Goal: Task Accomplishment & Management: Manage account settings

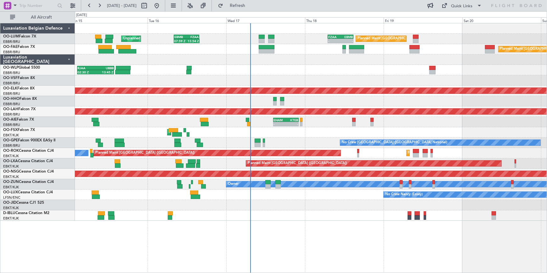
click at [319, 84] on div at bounding box center [311, 80] width 472 height 10
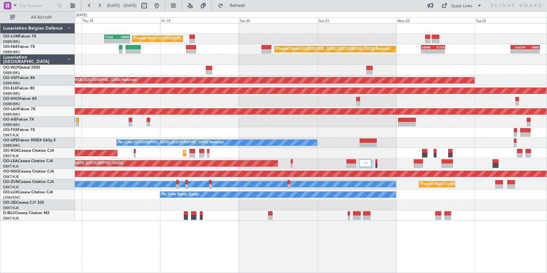
click at [211, 58] on div at bounding box center [311, 59] width 472 height 10
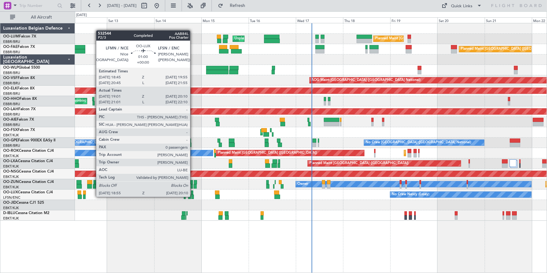
click at [193, 196] on div at bounding box center [192, 196] width 3 height 4
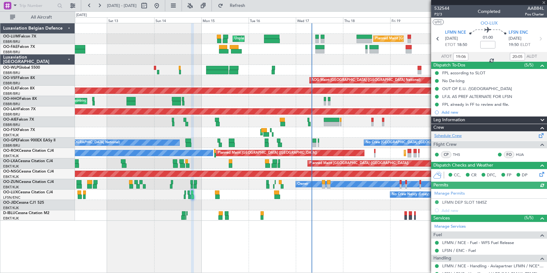
click at [457, 134] on link "Schedule Crew" at bounding box center [447, 136] width 27 height 6
click at [545, 3] on span at bounding box center [544, 3] width 6 height 6
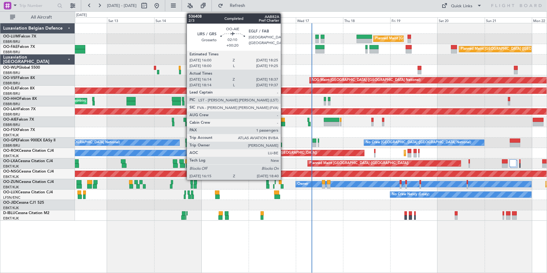
click at [283, 123] on div at bounding box center [282, 124] width 5 height 4
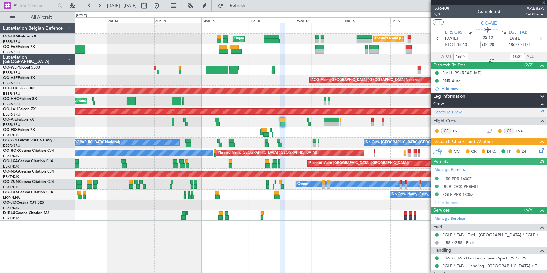
click at [457, 113] on link "Schedule Crew" at bounding box center [447, 112] width 27 height 6
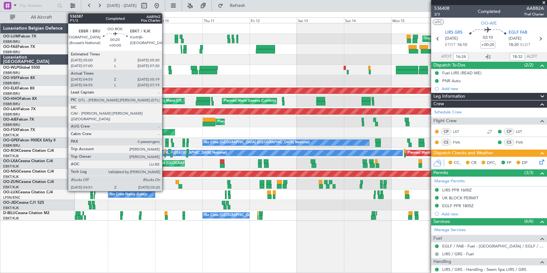
click at [165, 149] on div at bounding box center [165, 151] width 1 height 4
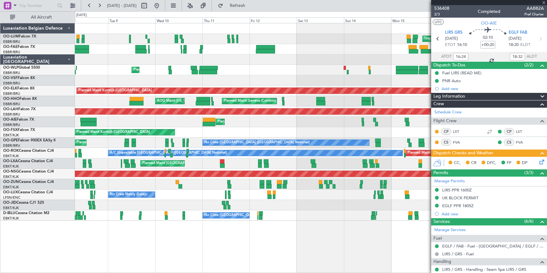
type input "05:00"
type input "05:14"
type input "0"
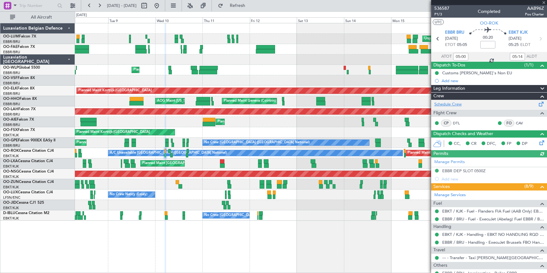
click at [452, 104] on link "Schedule Crew" at bounding box center [447, 104] width 27 height 6
click at [543, 2] on span at bounding box center [544, 3] width 6 height 6
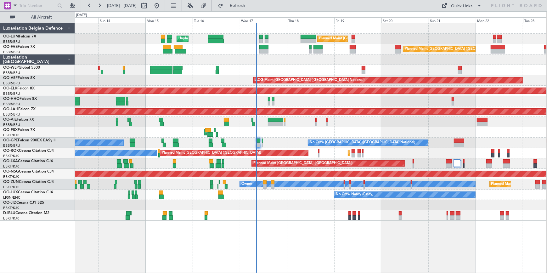
click at [195, 124] on div "Unplanned Maint [GEOGRAPHIC_DATA] ([GEOGRAPHIC_DATA] National) Planned Maint [G…" at bounding box center [310, 121] width 471 height 197
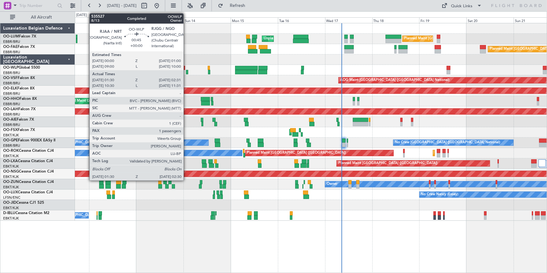
click at [186, 72] on div at bounding box center [187, 72] width 2 height 4
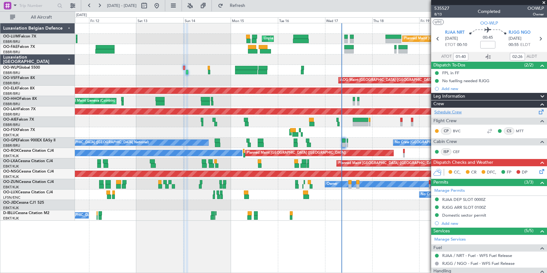
click at [453, 113] on link "Schedule Crew" at bounding box center [447, 112] width 27 height 6
click at [544, 2] on span at bounding box center [544, 3] width 6 height 6
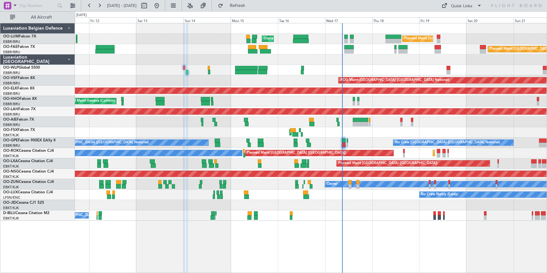
type input "0"
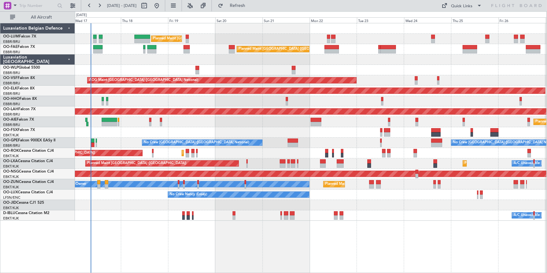
click at [210, 59] on div "Planned Maint [GEOGRAPHIC_DATA] ([GEOGRAPHIC_DATA] National) Unplanned Maint [G…" at bounding box center [310, 121] width 471 height 197
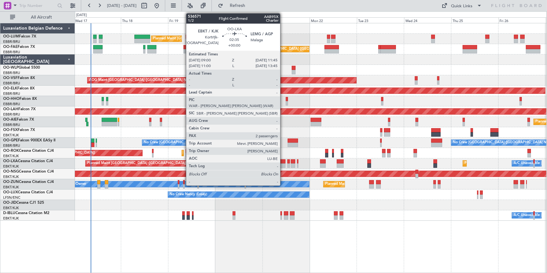
click at [283, 164] on div at bounding box center [283, 165] width 6 height 4
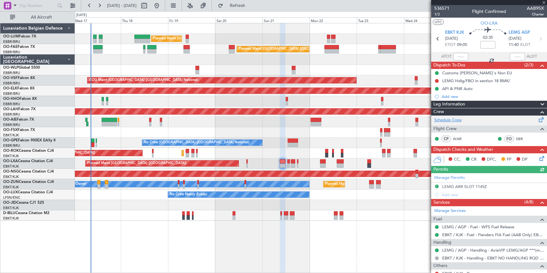
click at [449, 117] on link "Schedule Crew" at bounding box center [447, 120] width 27 height 6
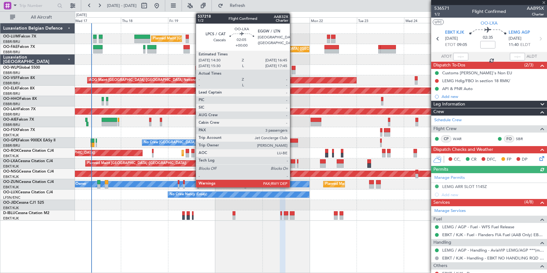
click at [293, 162] on div at bounding box center [293, 161] width 5 height 4
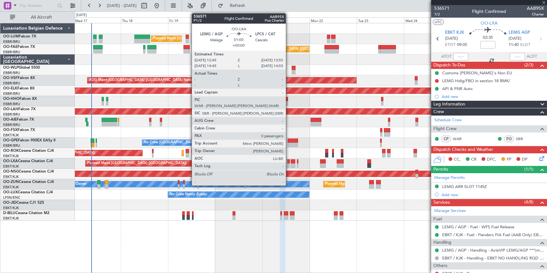
type input "3"
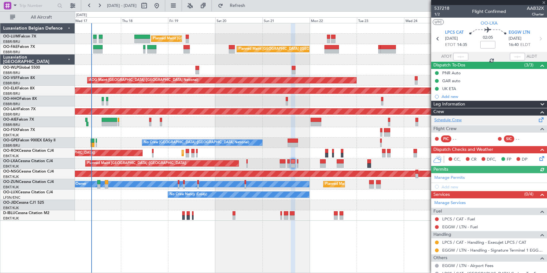
click at [454, 120] on link "Schedule Crew" at bounding box center [447, 120] width 27 height 6
